Goal: Navigation & Orientation: Find specific page/section

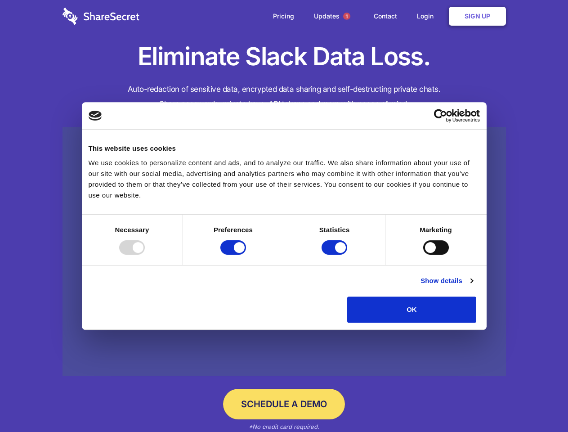
click at [145, 254] on div at bounding box center [132, 247] width 26 height 14
click at [246, 254] on input "Preferences" at bounding box center [233, 247] width 26 height 14
checkbox input "false"
click at [335, 254] on input "Statistics" at bounding box center [334, 247] width 26 height 14
checkbox input "false"
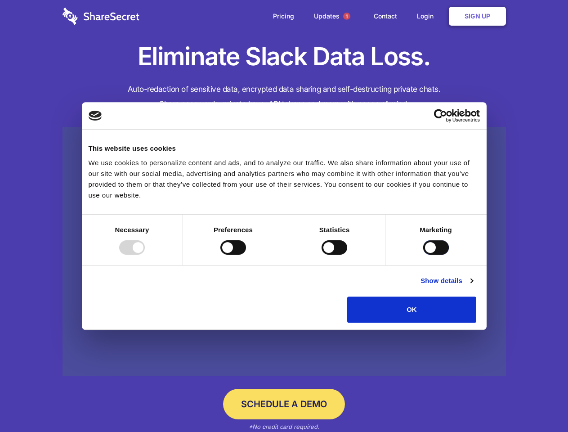
click at [423, 254] on input "Marketing" at bounding box center [436, 247] width 26 height 14
checkbox input "true"
click at [472, 286] on link "Show details" at bounding box center [446, 280] width 52 height 11
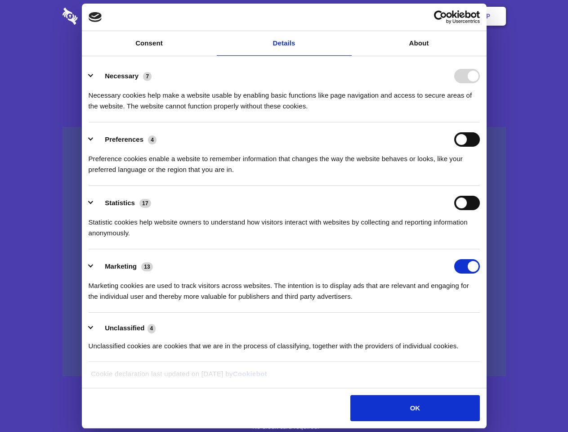
click at [480, 122] on li "Necessary 7 Necessary cookies help make a website usable by enabling basic func…" at bounding box center [284, 90] width 391 height 63
click at [346, 16] on span "1" at bounding box center [346, 16] width 7 height 7
